Goal: Register for event/course

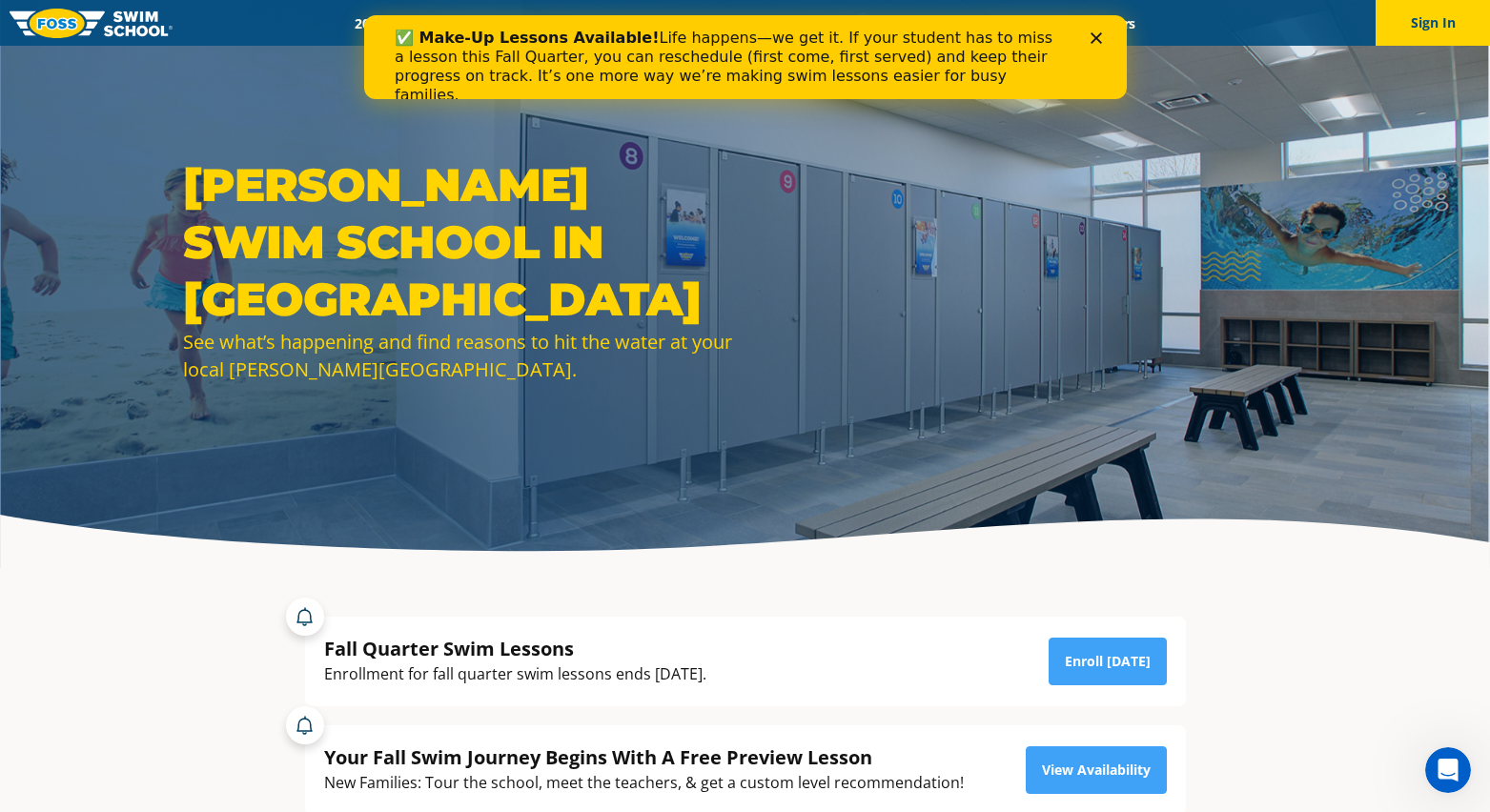
click at [1096, 37] on polygon "Close" at bounding box center [1095, 38] width 11 height 11
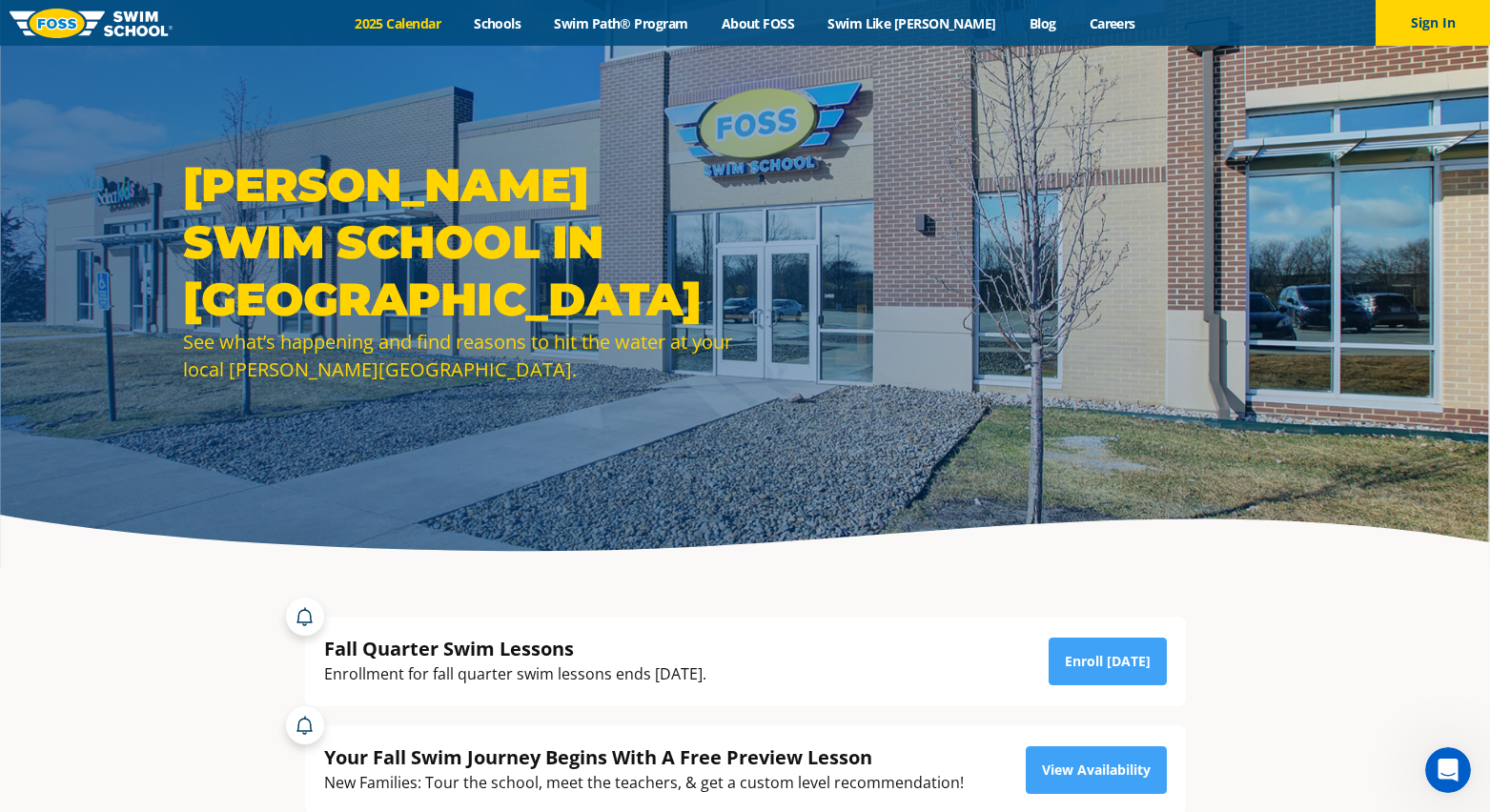
click at [438, 24] on link "2025 Calendar" at bounding box center [398, 23] width 119 height 18
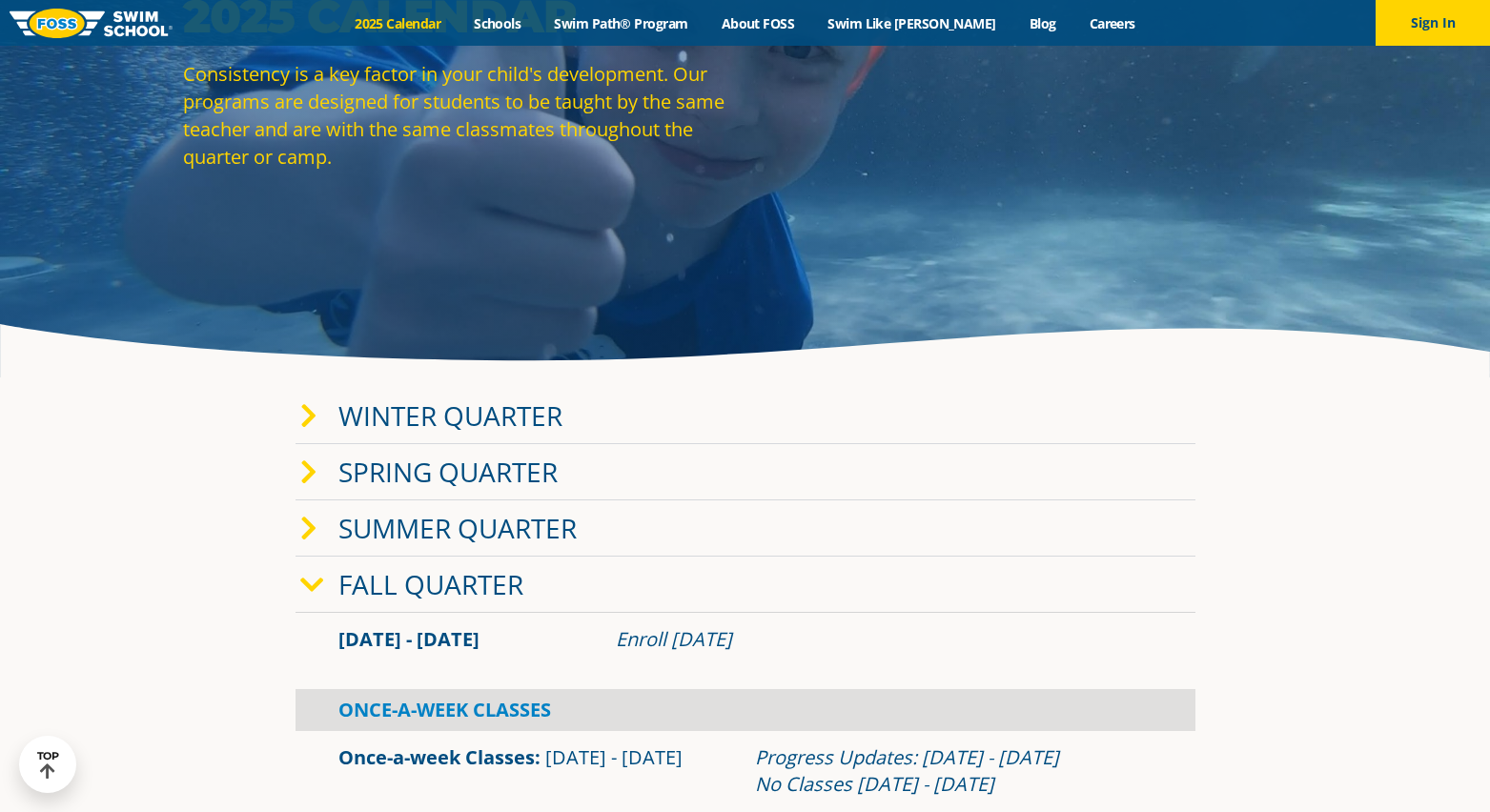
click at [307, 415] on icon at bounding box center [309, 416] width 17 height 27
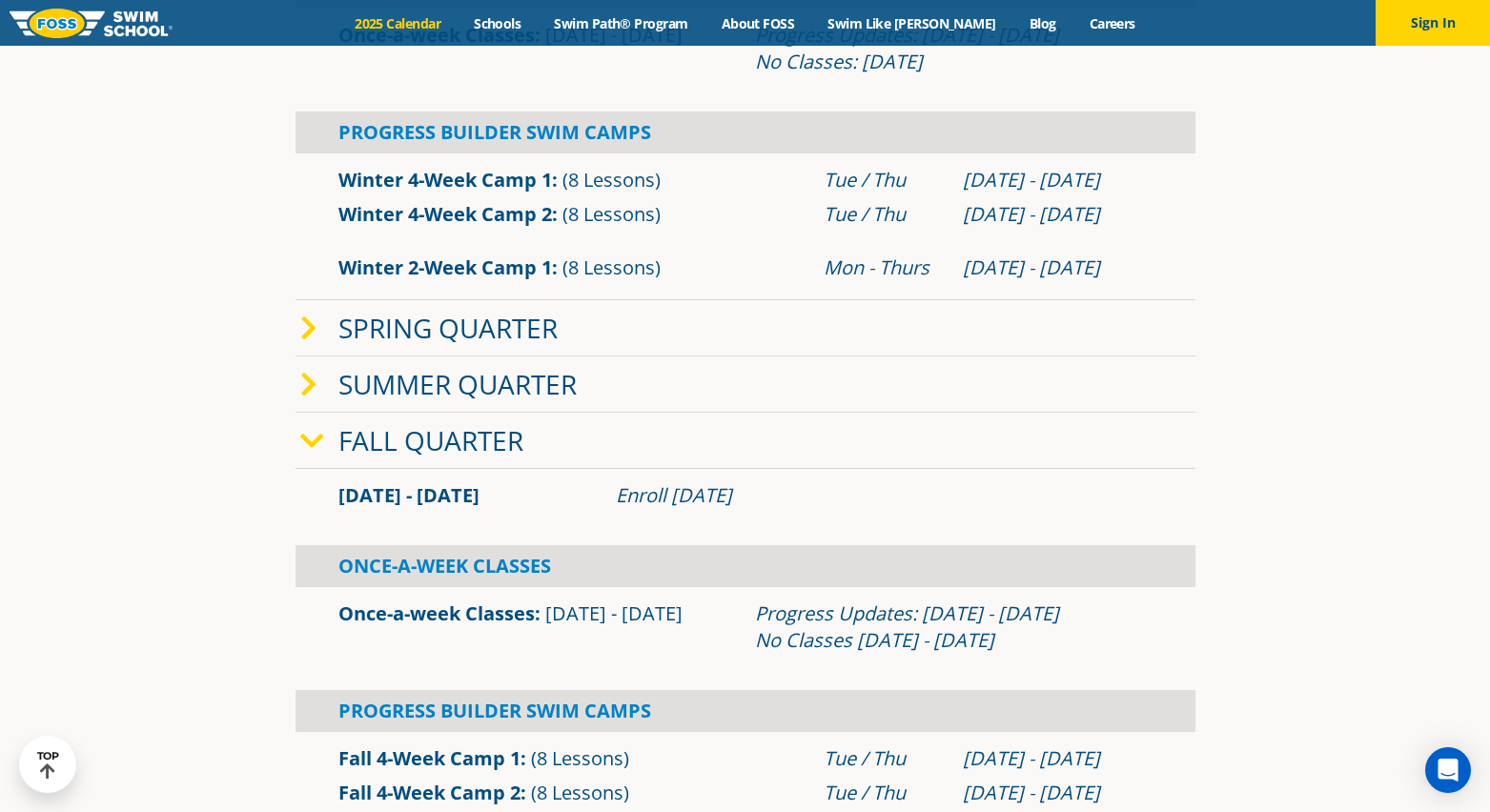
scroll to position [762, 0]
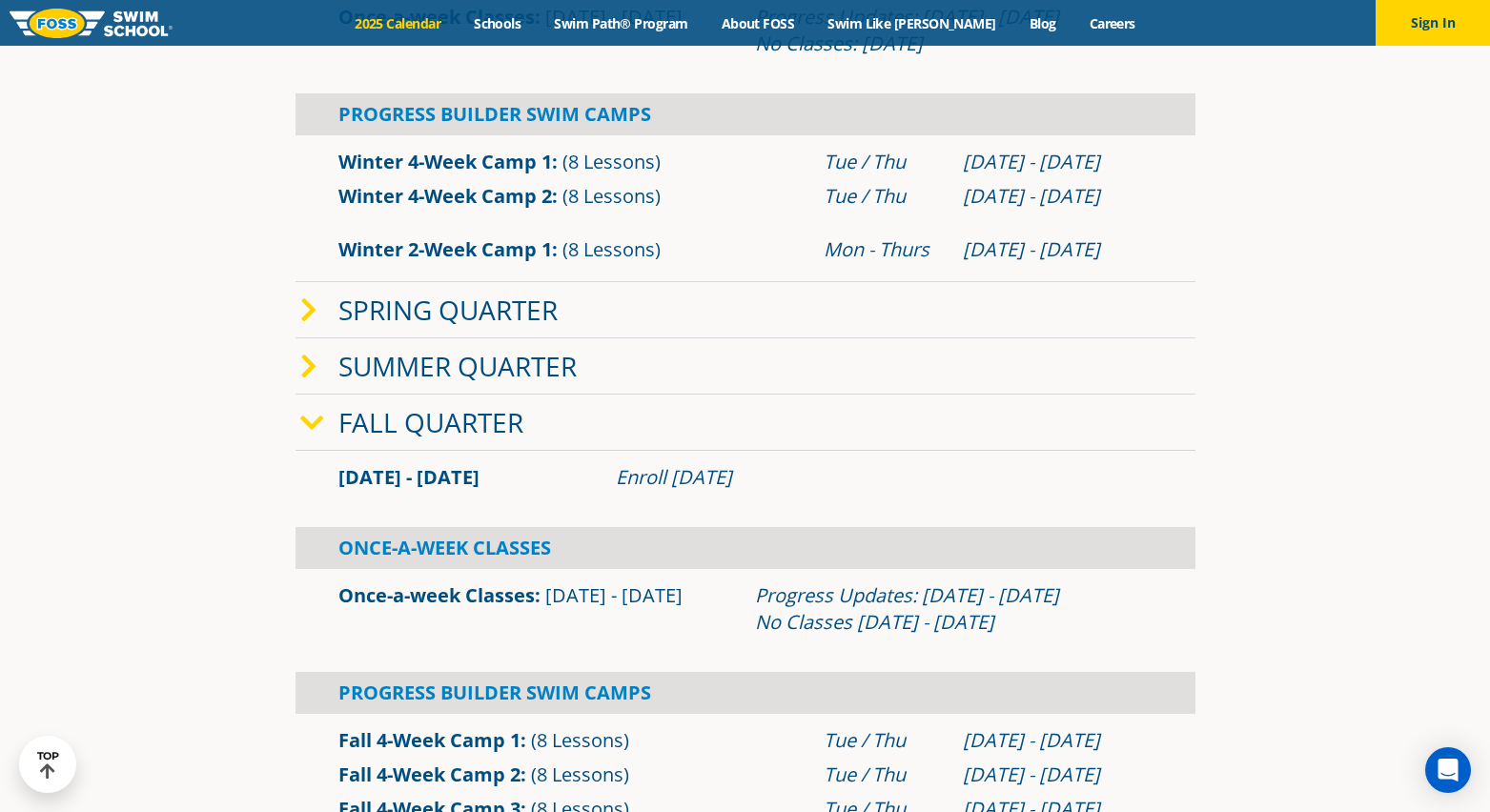
click at [315, 430] on icon at bounding box center [312, 423] width 24 height 27
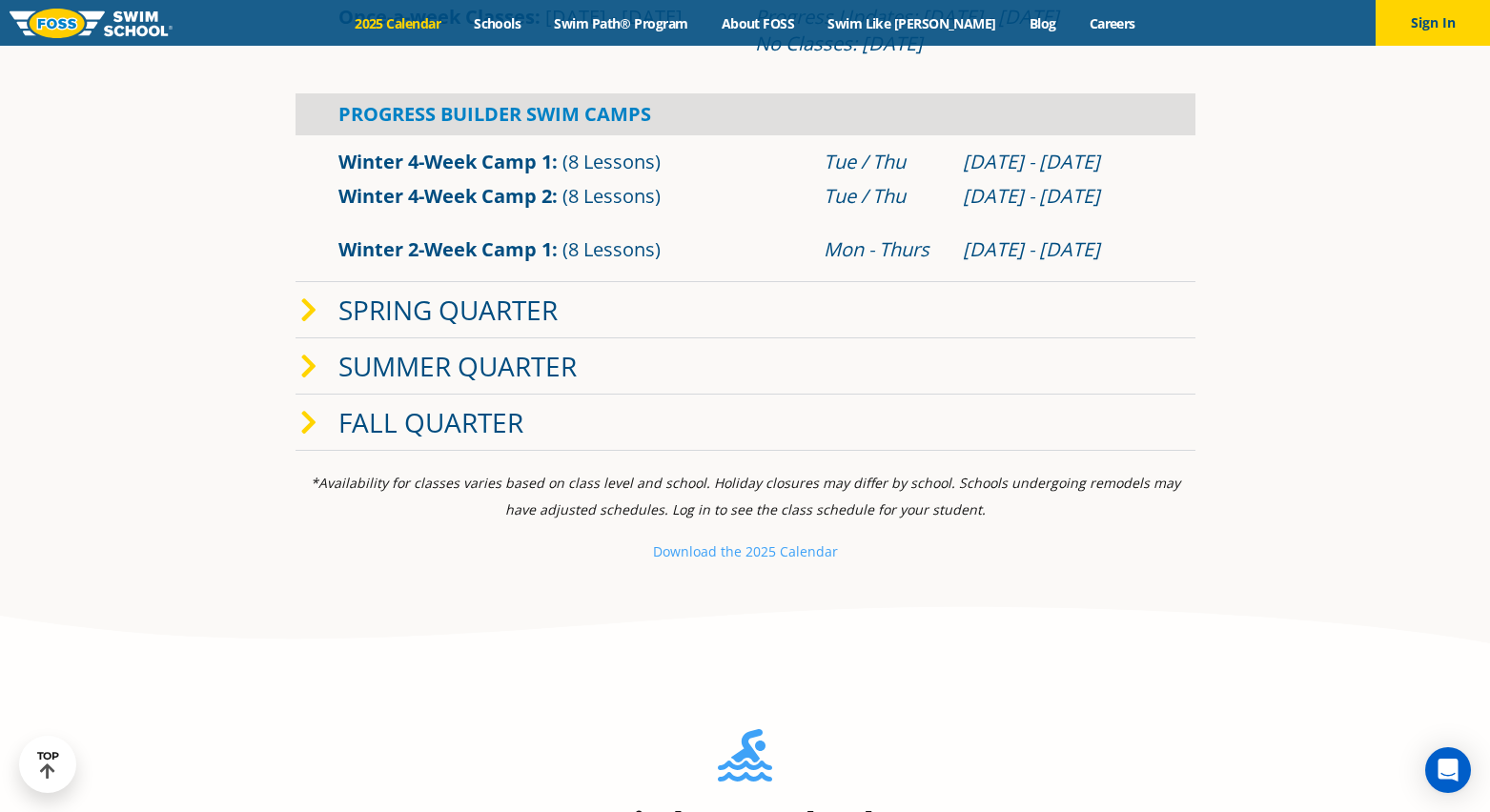
click at [315, 430] on icon at bounding box center [309, 423] width 17 height 27
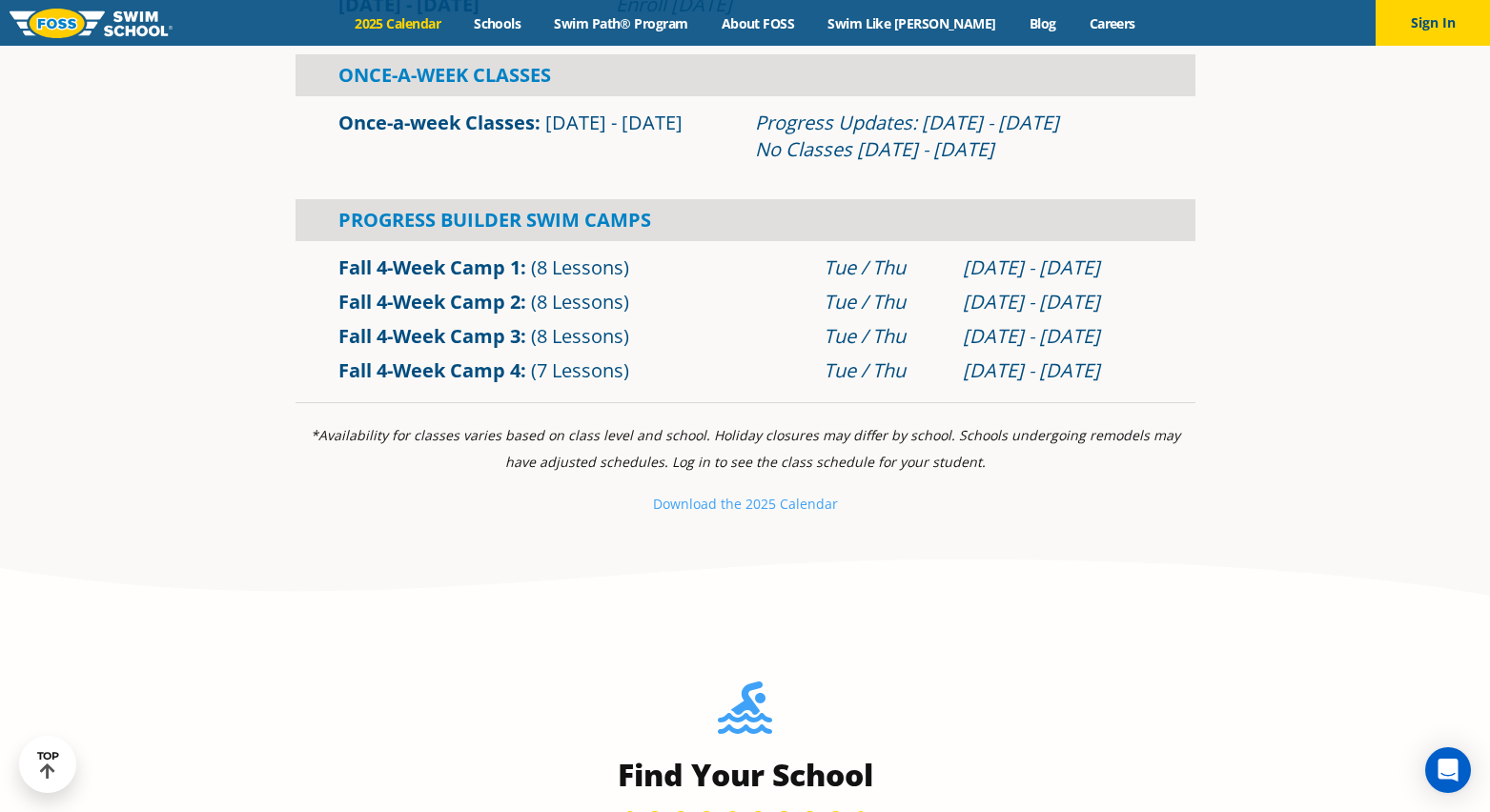
scroll to position [1143, 0]
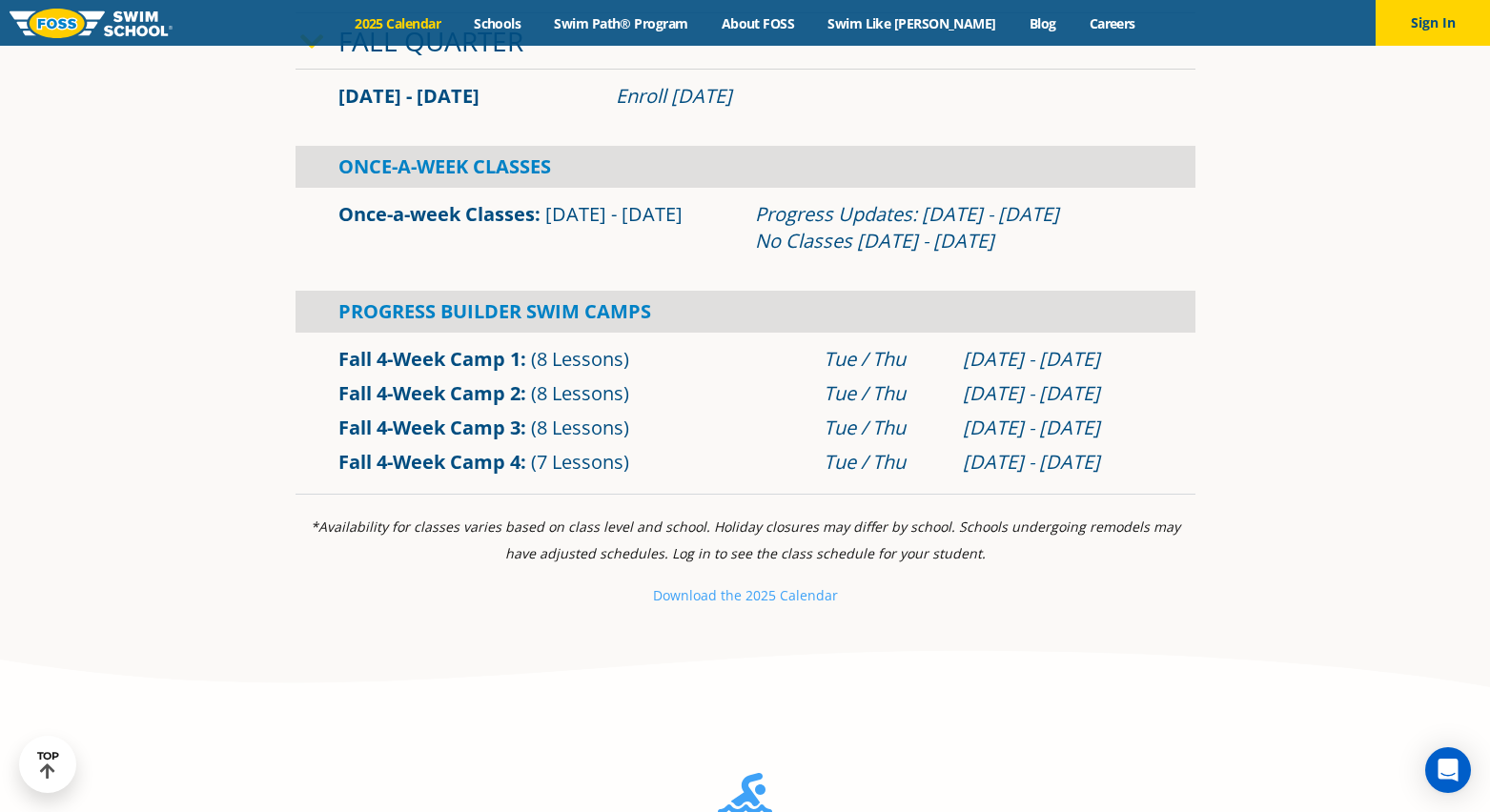
click at [478, 427] on link "Fall 4-Week Camp 3" at bounding box center [430, 427] width 182 height 26
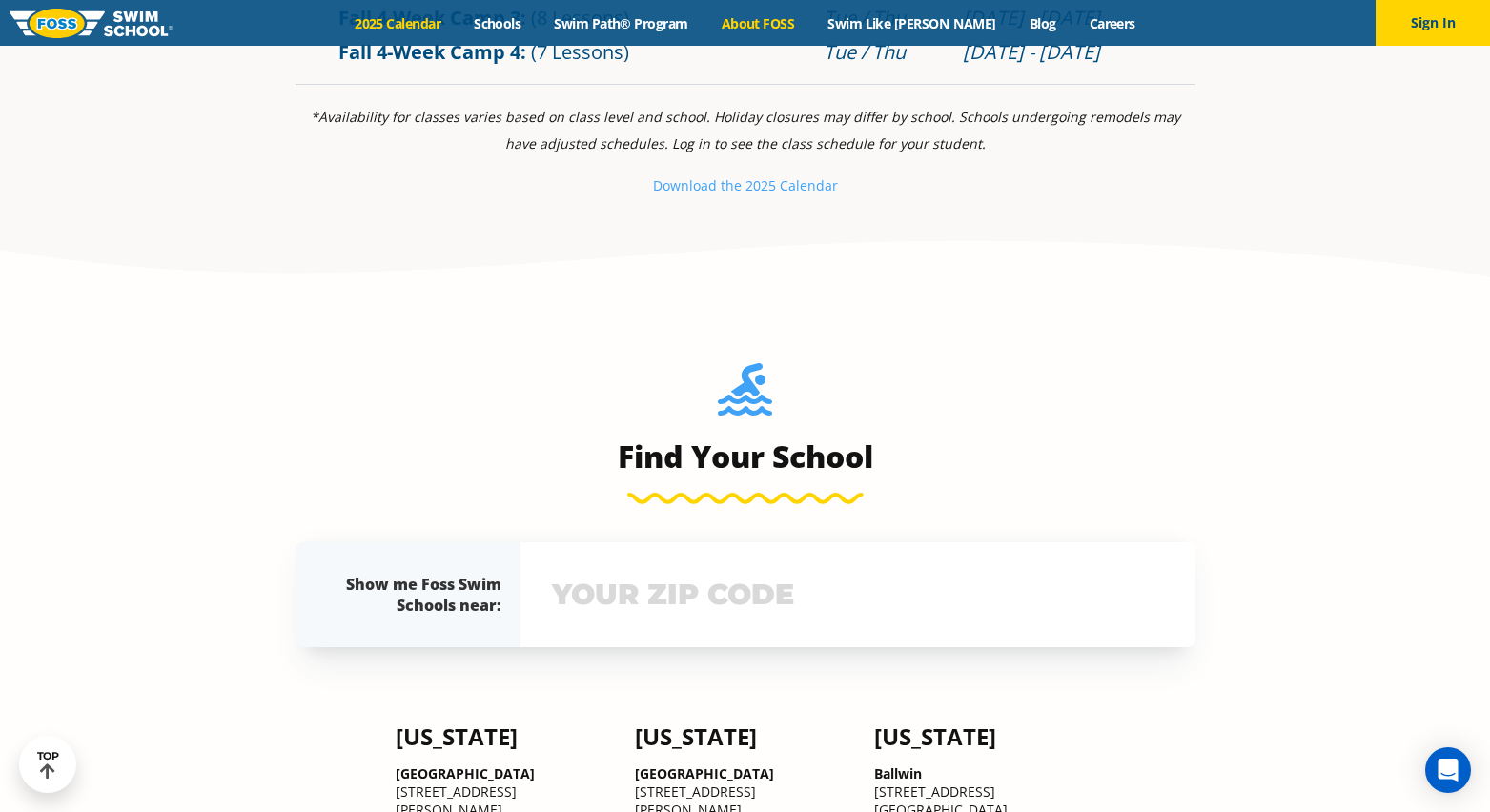
click at [764, 17] on link "About FOSS" at bounding box center [758, 23] width 107 height 18
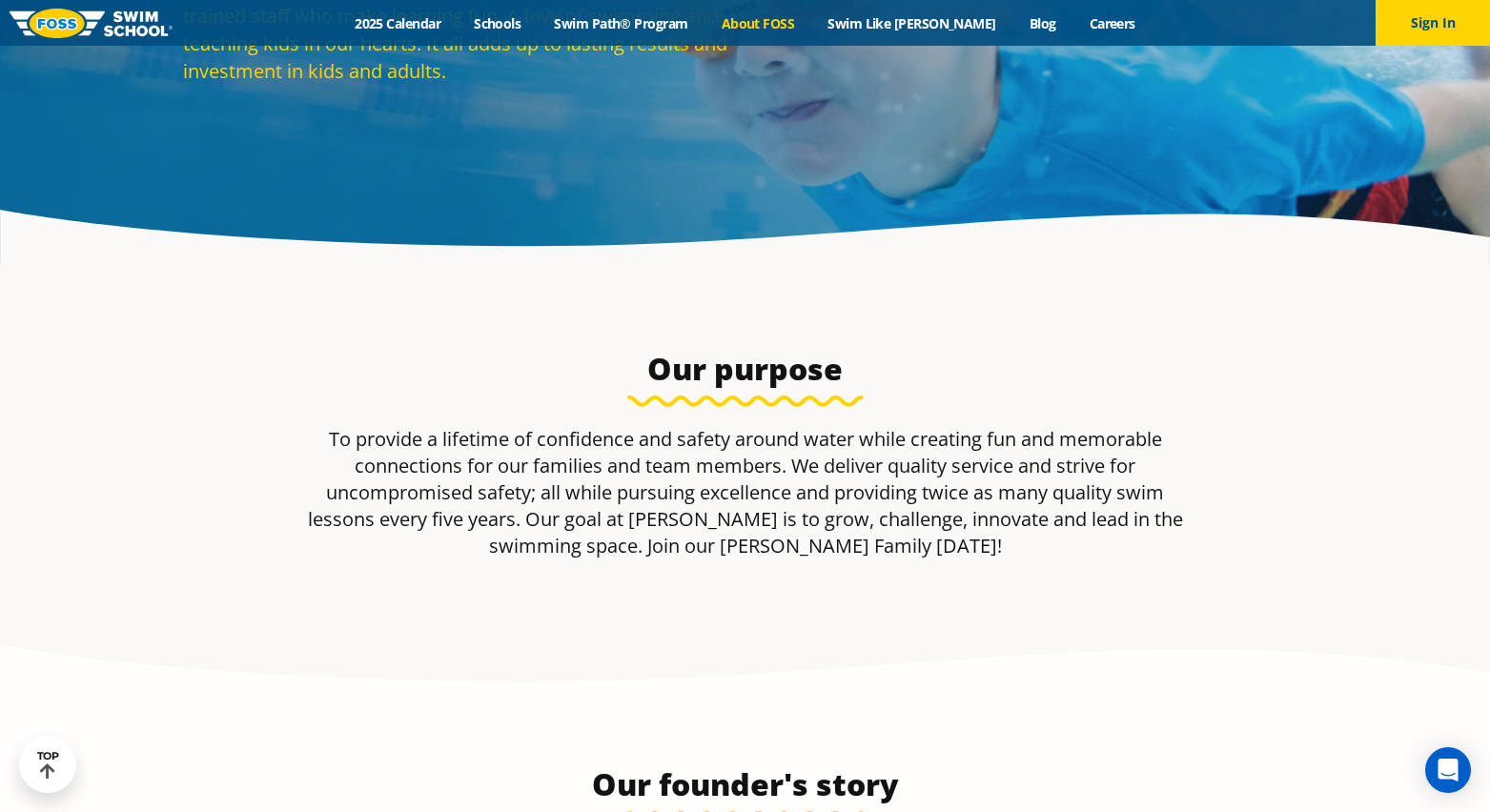
scroll to position [180, 0]
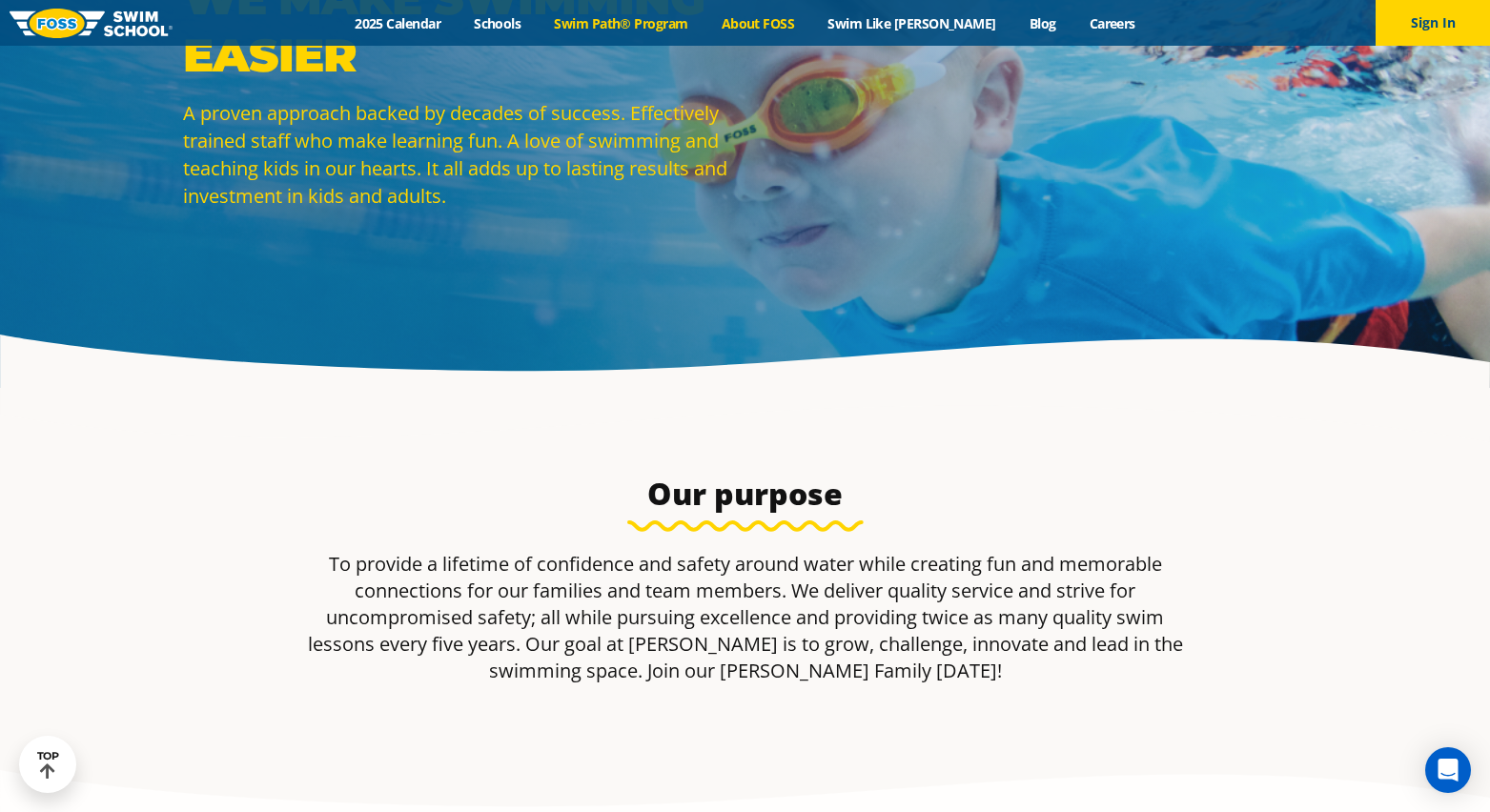
click at [651, 26] on link "Swim Path® Program" at bounding box center [621, 23] width 167 height 18
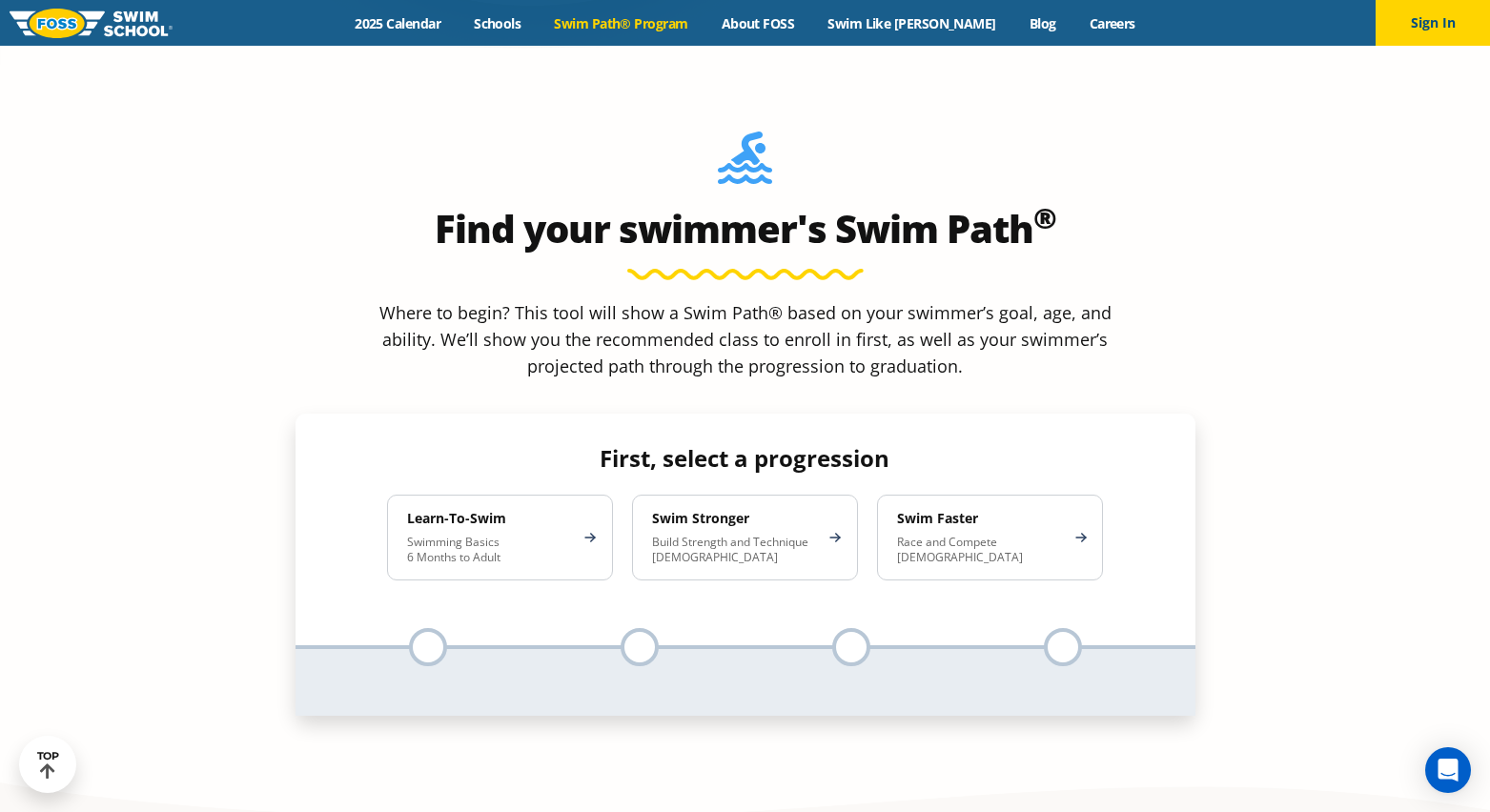
scroll to position [1715, 0]
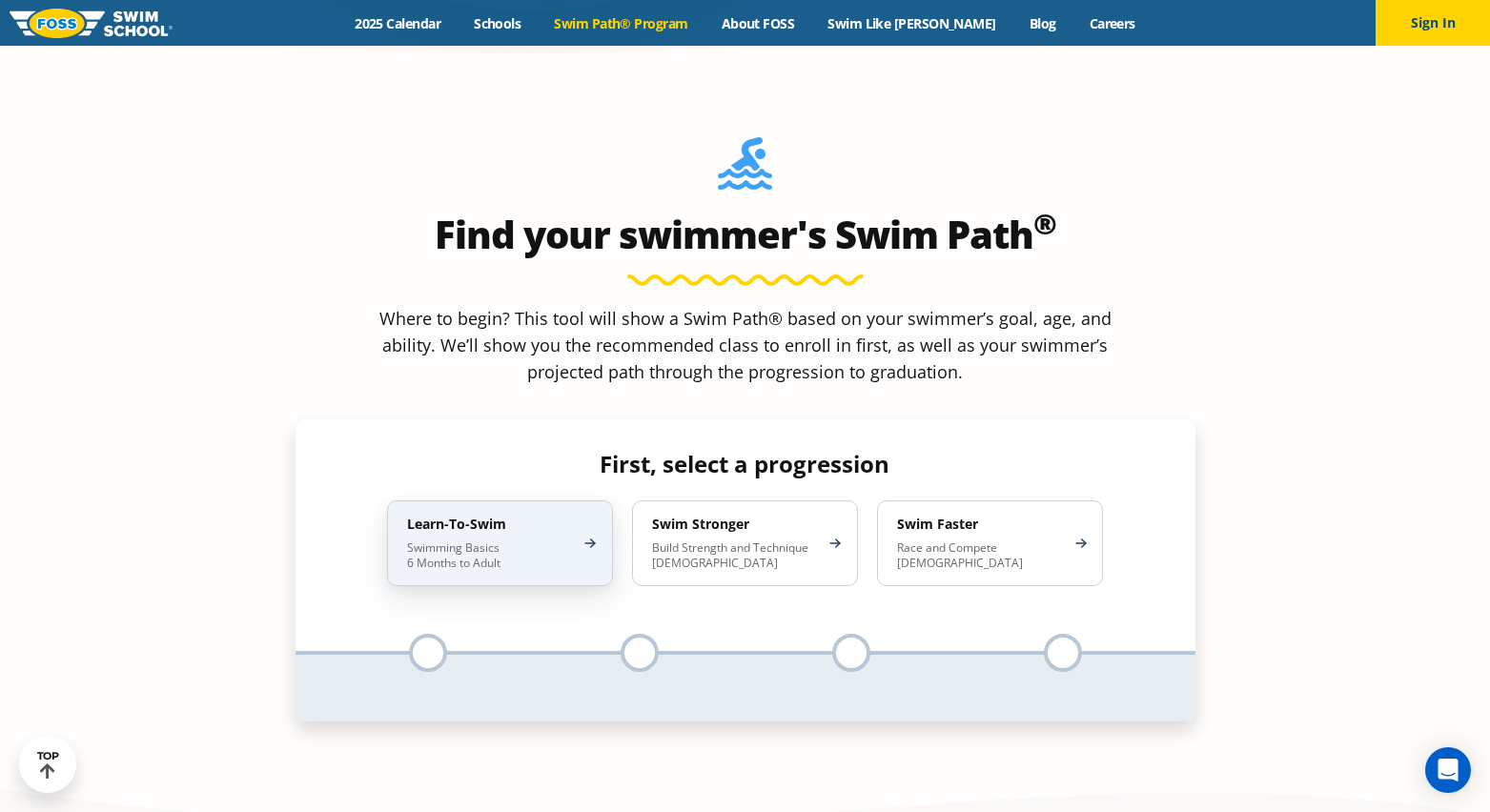
click at [523, 500] on div "Learn-To-Swim Swimming Basics 6 Months to Adult" at bounding box center [500, 543] width 226 height 86
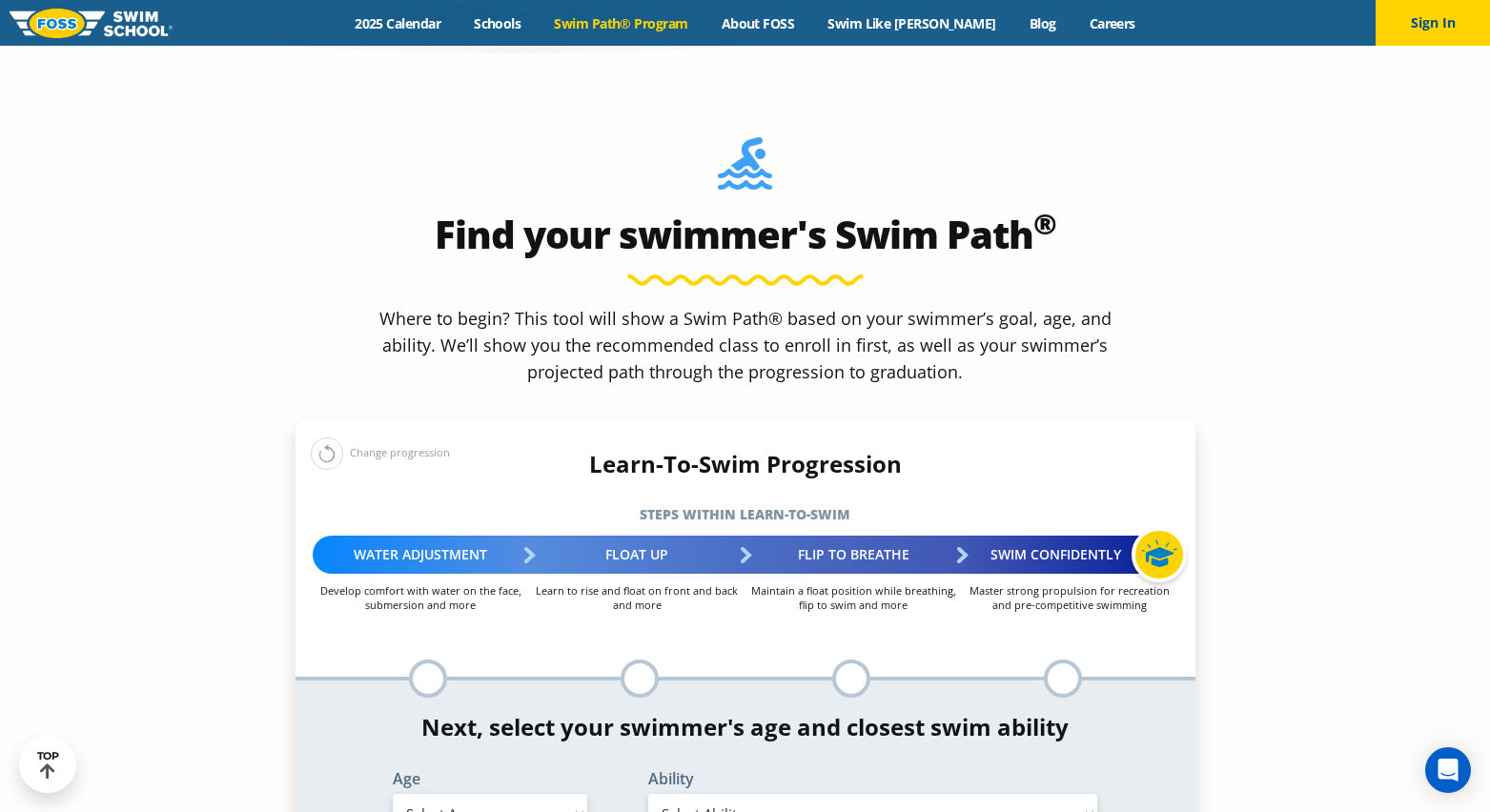
click at [519, 794] on select "Select Age [DEMOGRAPHIC_DATA] months - 1 year 1 year 2 years 3 years 4 years 5 …" at bounding box center [489, 814] width 194 height 40
select select "6-months---1-year"
click at [392, 794] on select "Select Age [DEMOGRAPHIC_DATA] months - 1 year 1 year 2 years 3 years 4 years 5 …" at bounding box center [489, 814] width 194 height 40
click at [739, 794] on select "Select Ability First in-water experience Comfortable with water poured over the…" at bounding box center [873, 814] width 450 height 40
select select "6-months---1-year-first-in-water-experience"
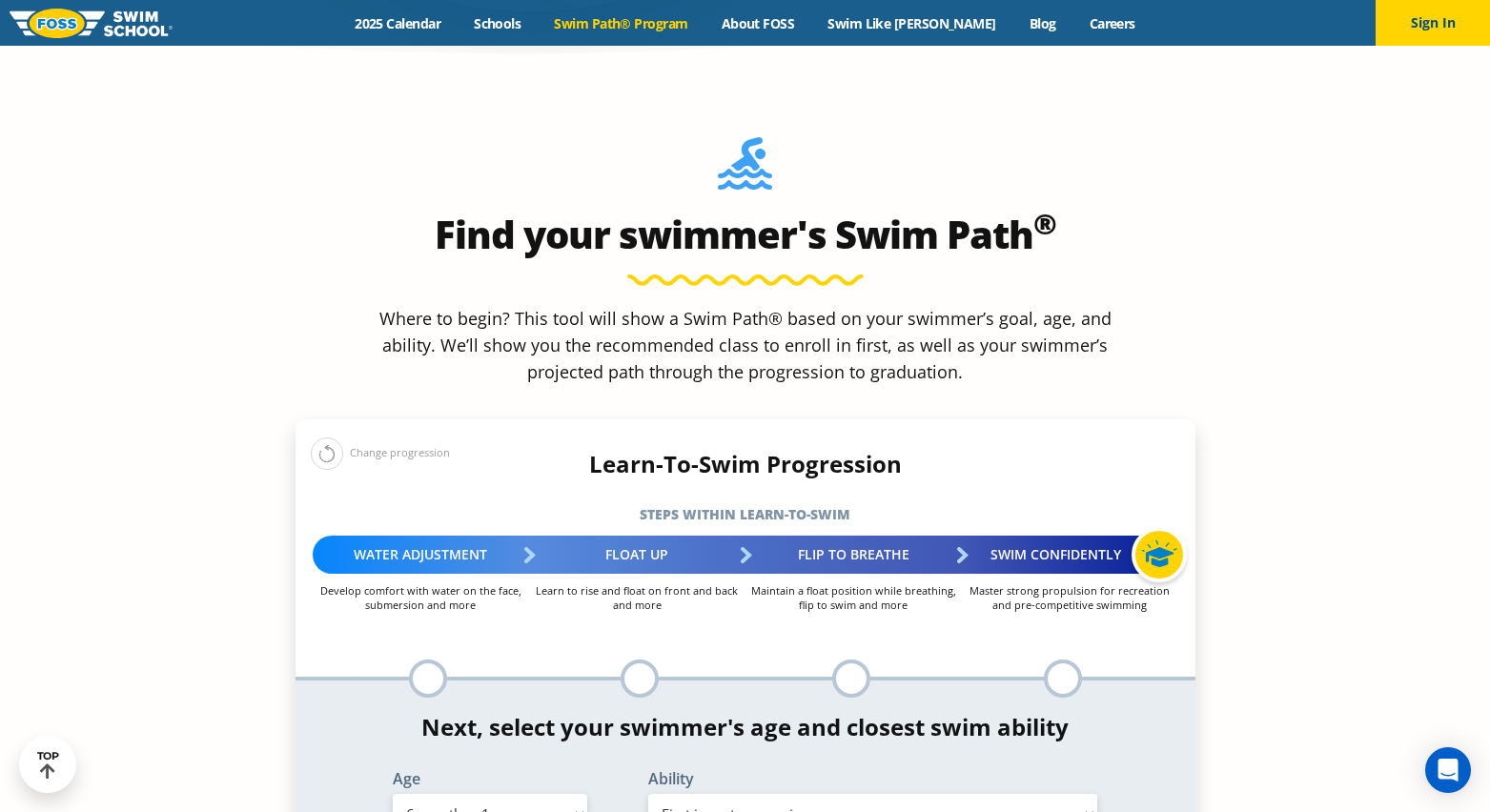
click at [648, 794] on select "Select Ability First in-water experience Comfortable with water poured over the…" at bounding box center [873, 814] width 450 height 40
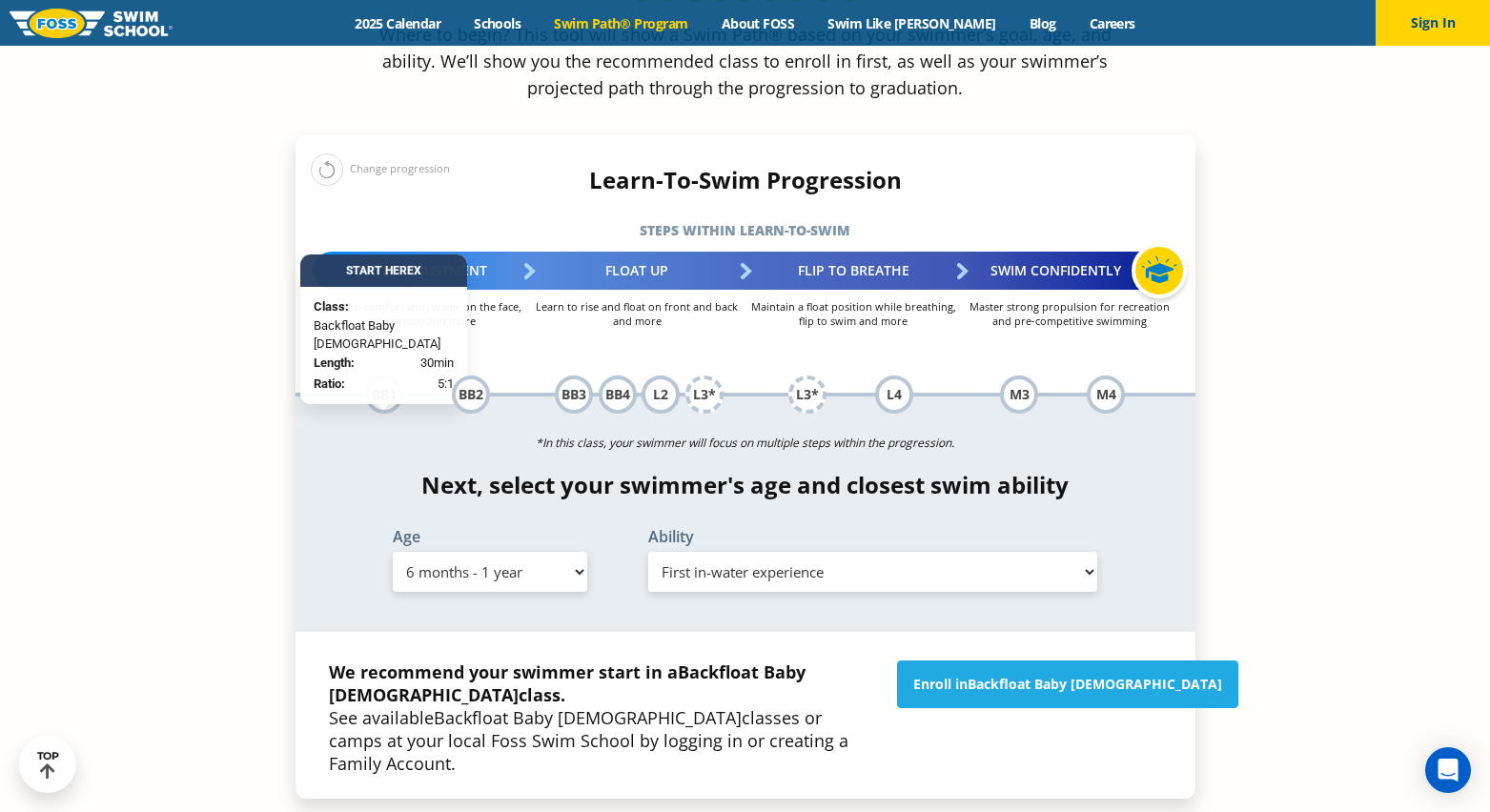
scroll to position [2001, 0]
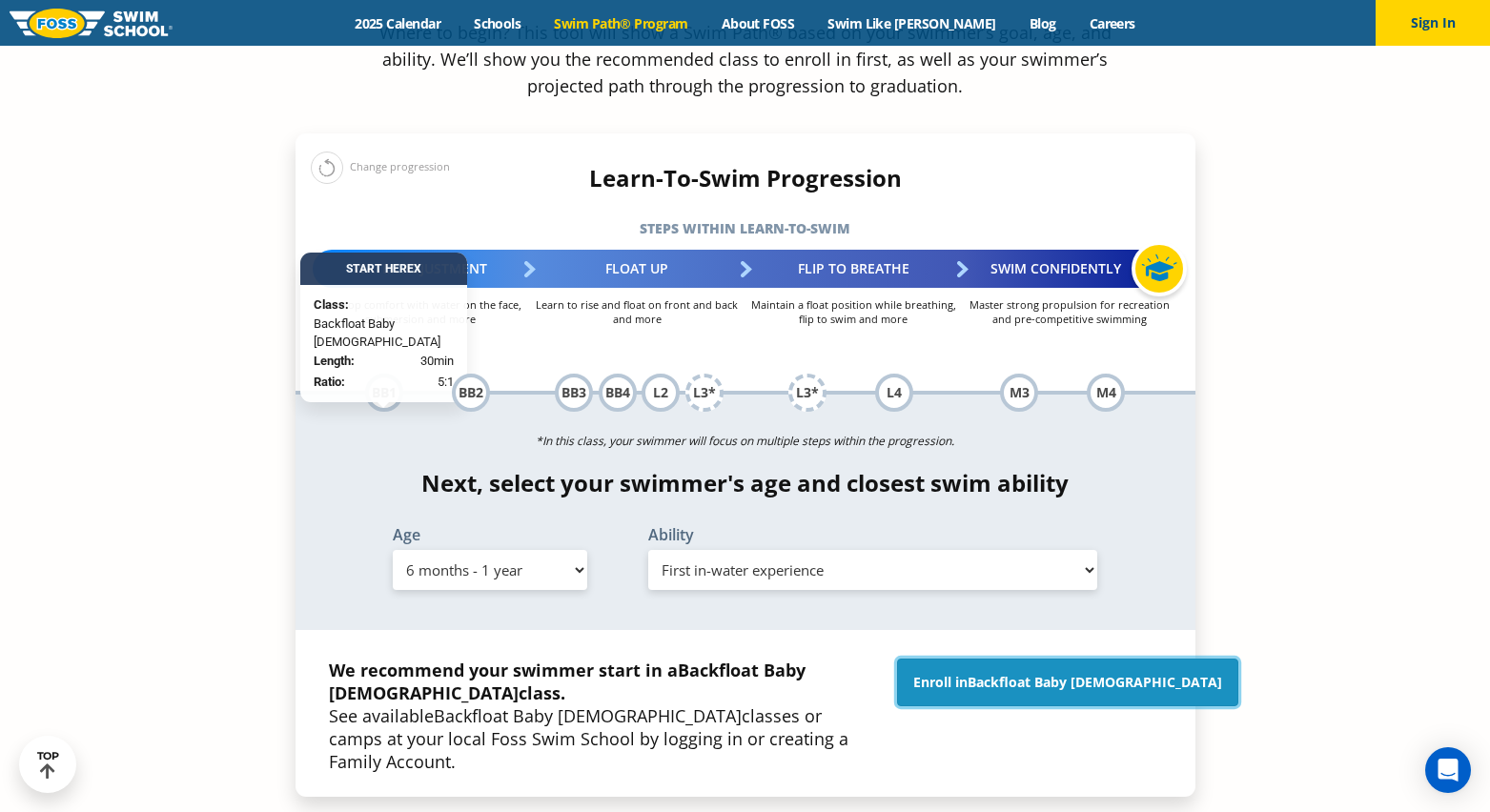
click at [1049, 672] on span "Backfloat Baby 1" at bounding box center [1095, 681] width 255 height 18
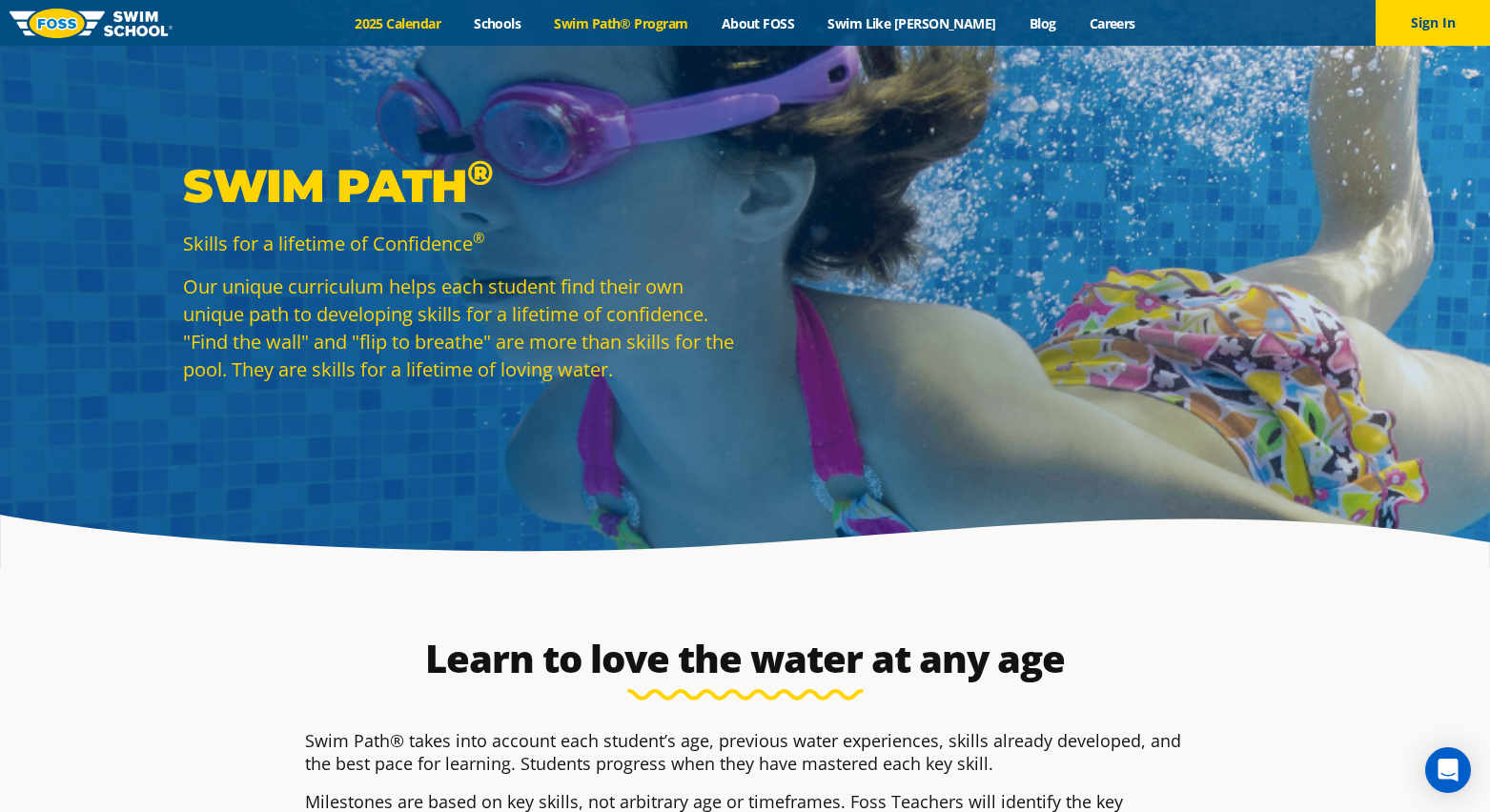
click at [442, 19] on link "2025 Calendar" at bounding box center [398, 23] width 119 height 18
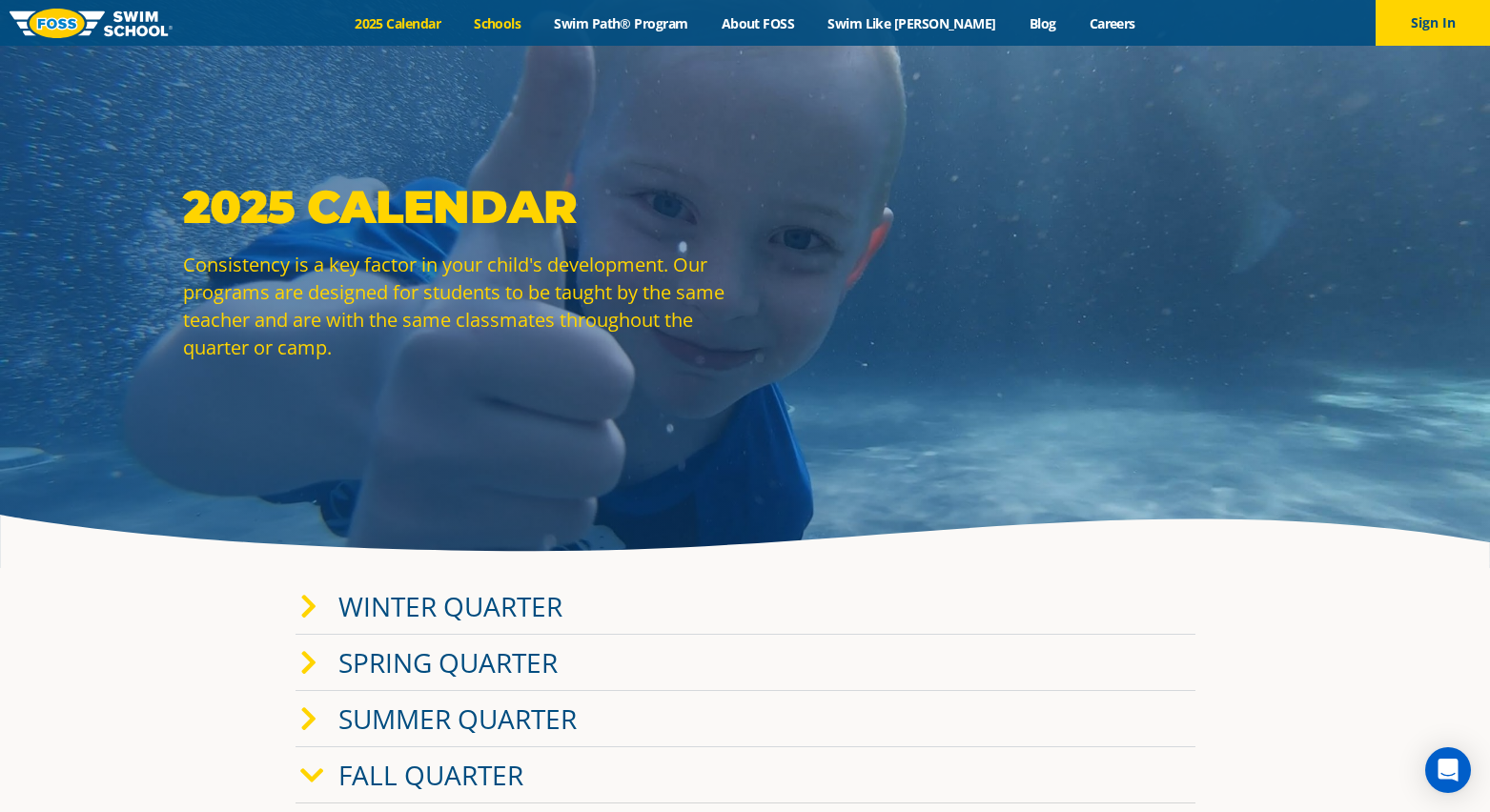
click at [525, 22] on link "Schools" at bounding box center [498, 23] width 80 height 18
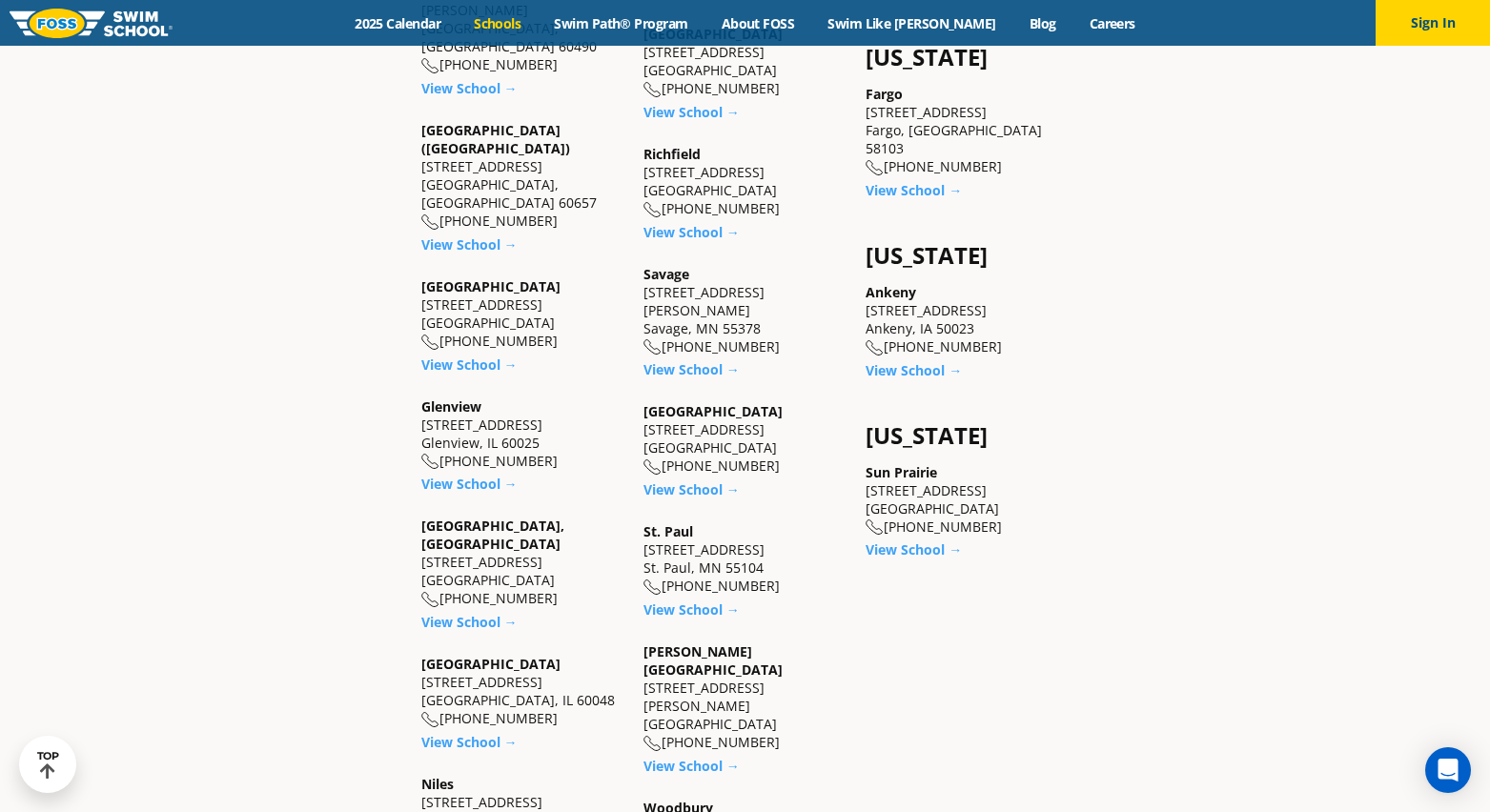
scroll to position [1429, 0]
click at [909, 362] on link "View School →" at bounding box center [913, 370] width 97 height 18
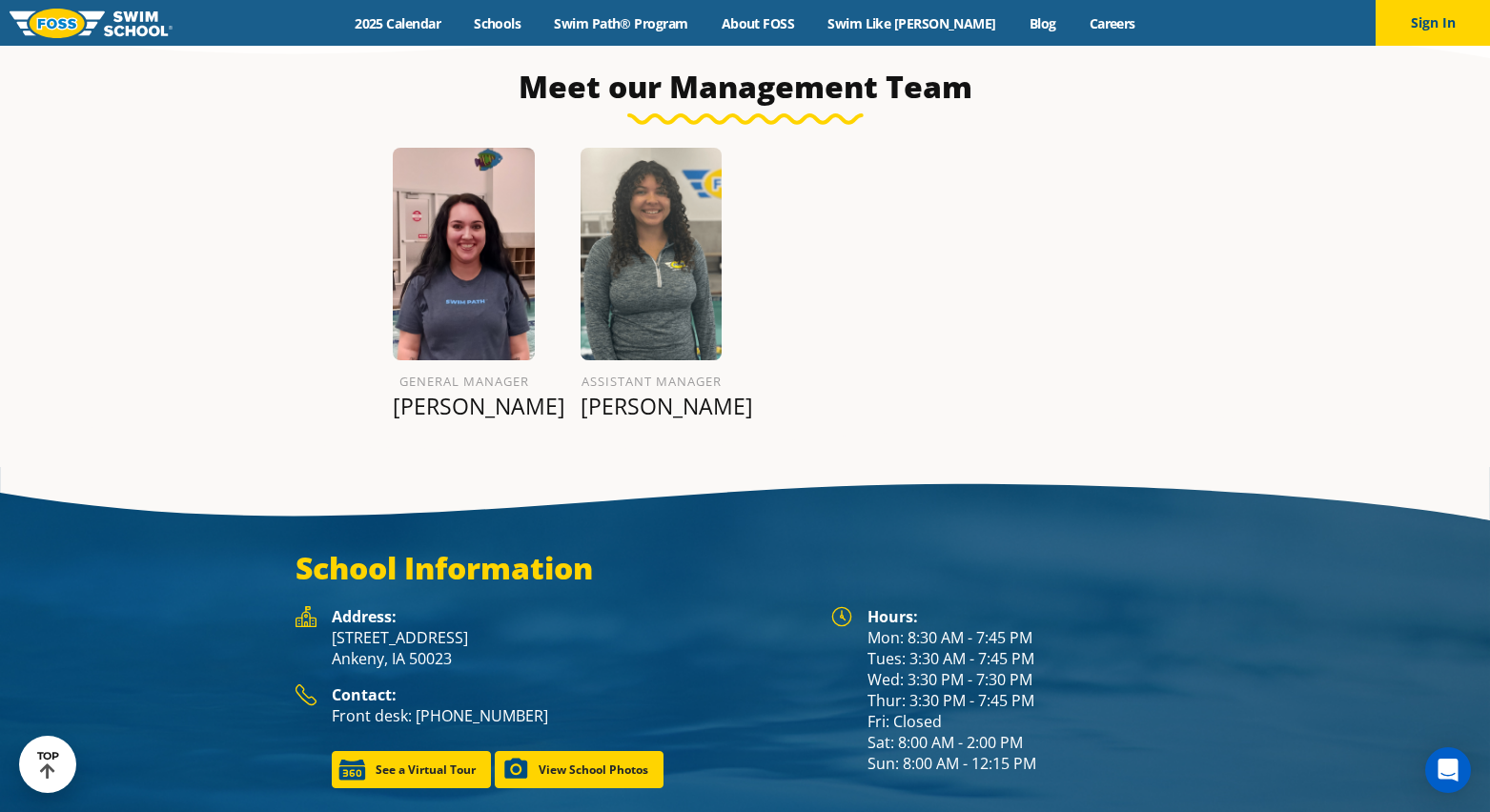
scroll to position [2286, 0]
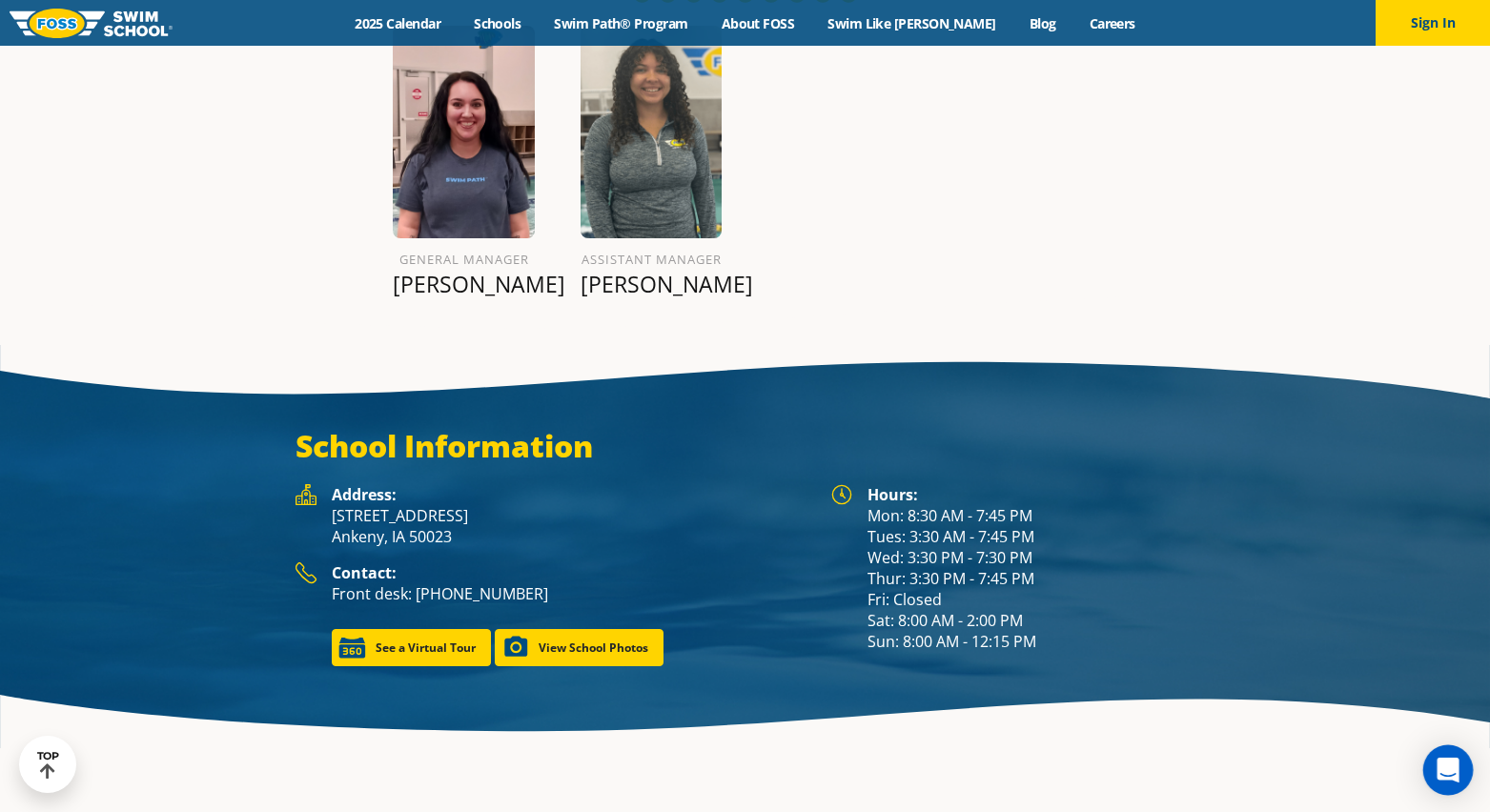
click at [1444, 768] on icon "Open Intercom Messenger" at bounding box center [1447, 770] width 22 height 25
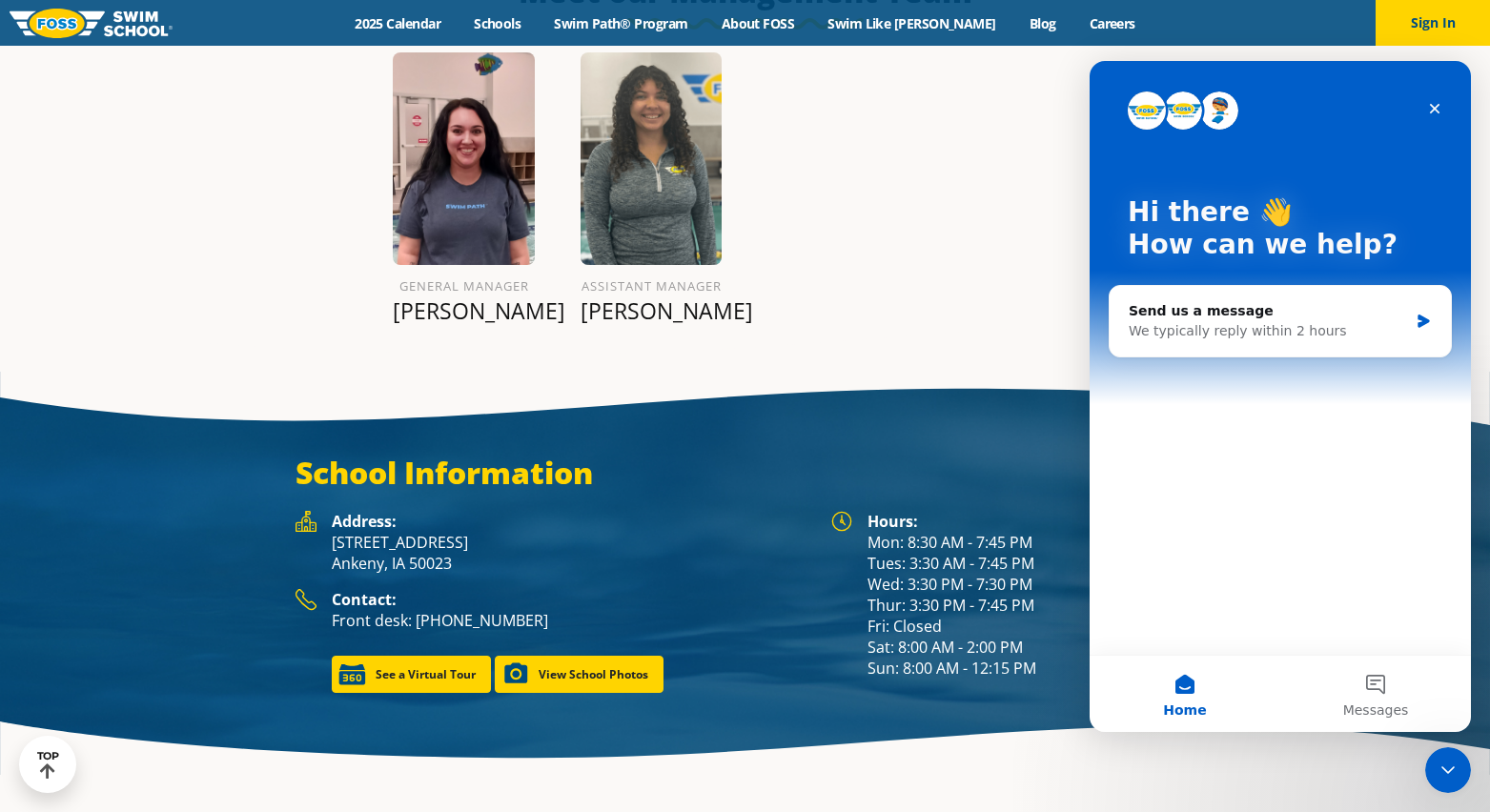
scroll to position [2381, 0]
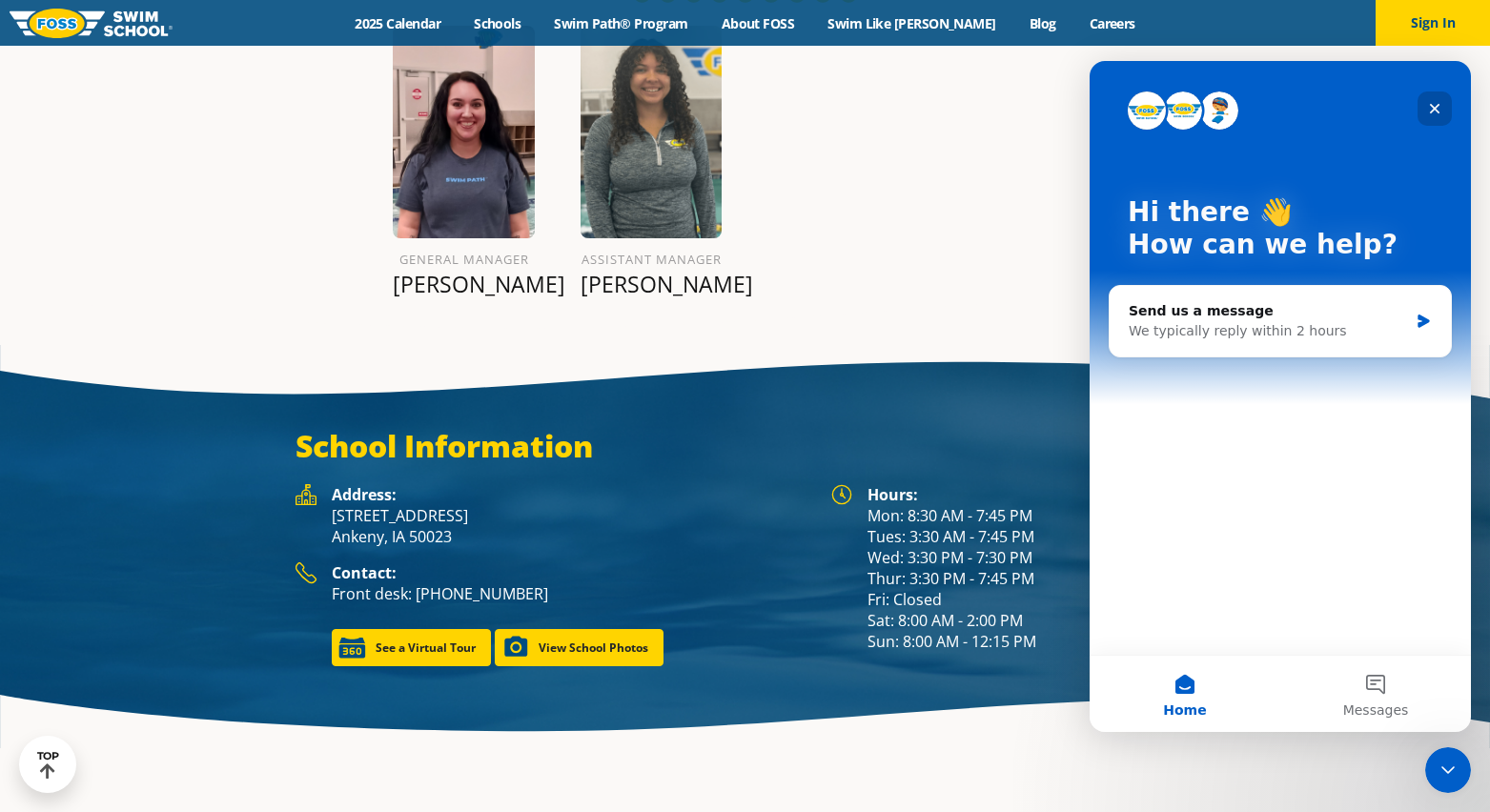
click at [1439, 112] on icon "Close" at bounding box center [1434, 109] width 15 height 15
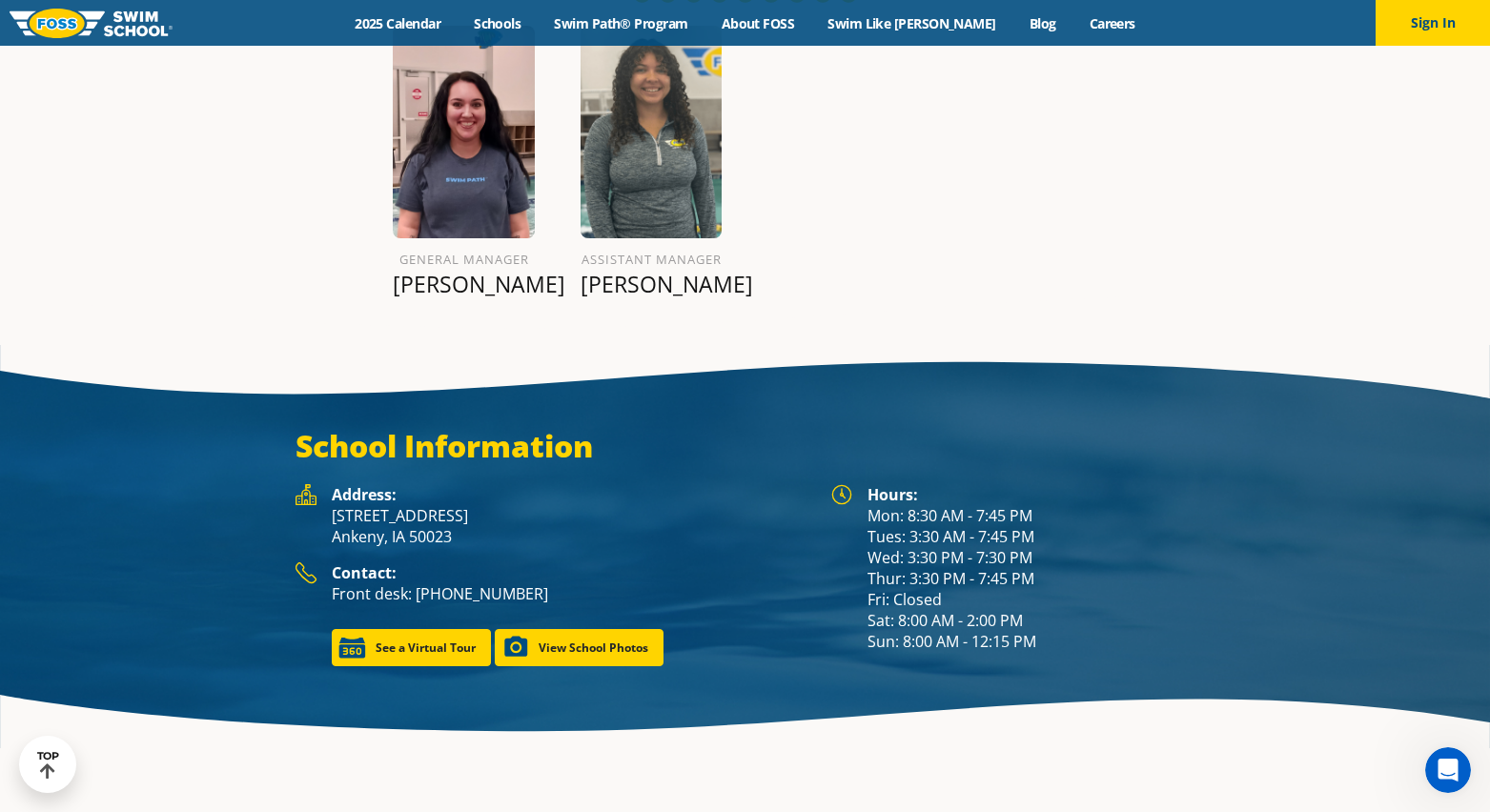
scroll to position [0, 0]
click at [1444, 9] on button "Sign In" at bounding box center [1433, 23] width 115 height 46
